Goal: Find specific page/section: Find specific page/section

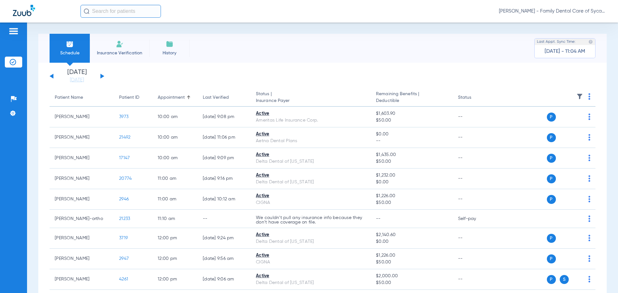
click at [102, 77] on button at bounding box center [102, 76] width 4 height 5
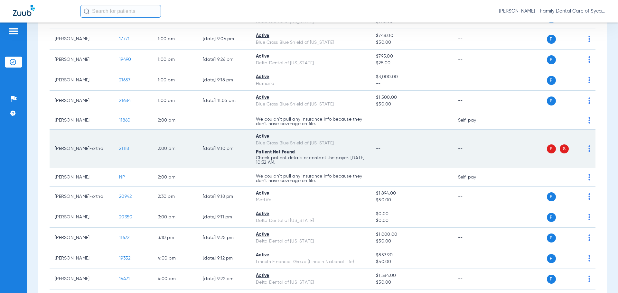
scroll to position [408, 0]
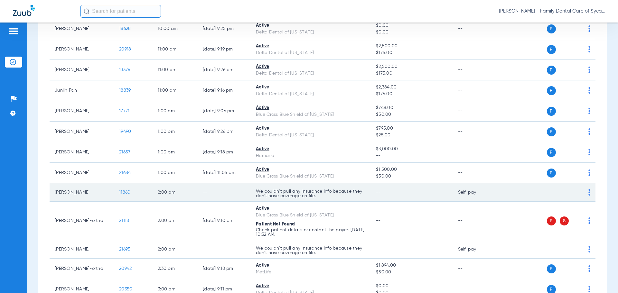
scroll to position [322, 0]
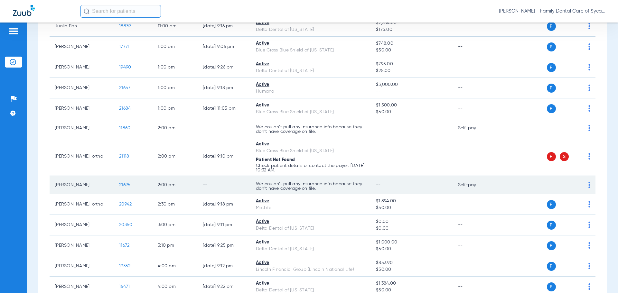
click at [319, 184] on p "We couldn’t pull any insurance info because they don’t have coverage on file." at bounding box center [311, 186] width 110 height 9
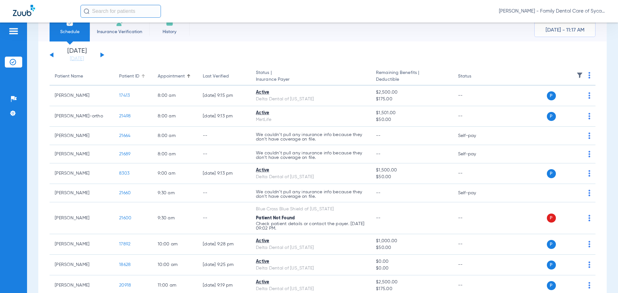
scroll to position [0, 0]
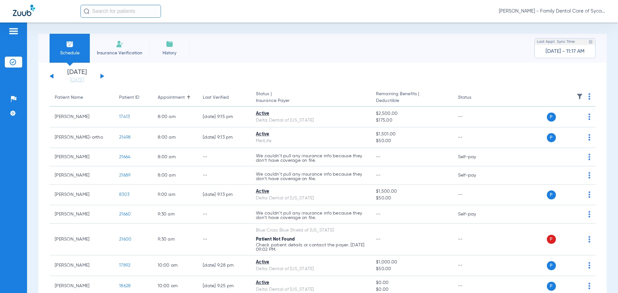
click at [122, 50] on span "Insurance Verification" at bounding box center [120, 53] width 50 height 6
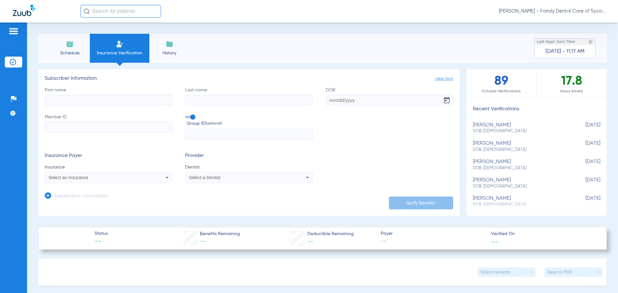
click at [163, 52] on span "History" at bounding box center [169, 53] width 31 height 6
